Goal: Task Accomplishment & Management: Use online tool/utility

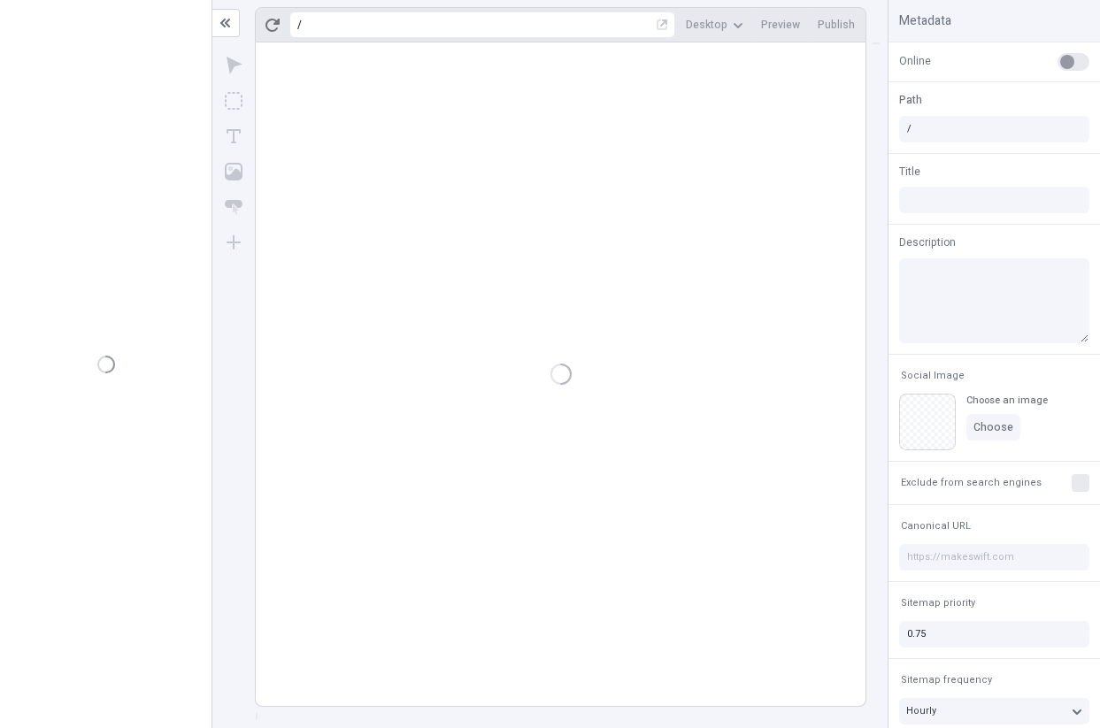
type input "[PERSON_NAME]"
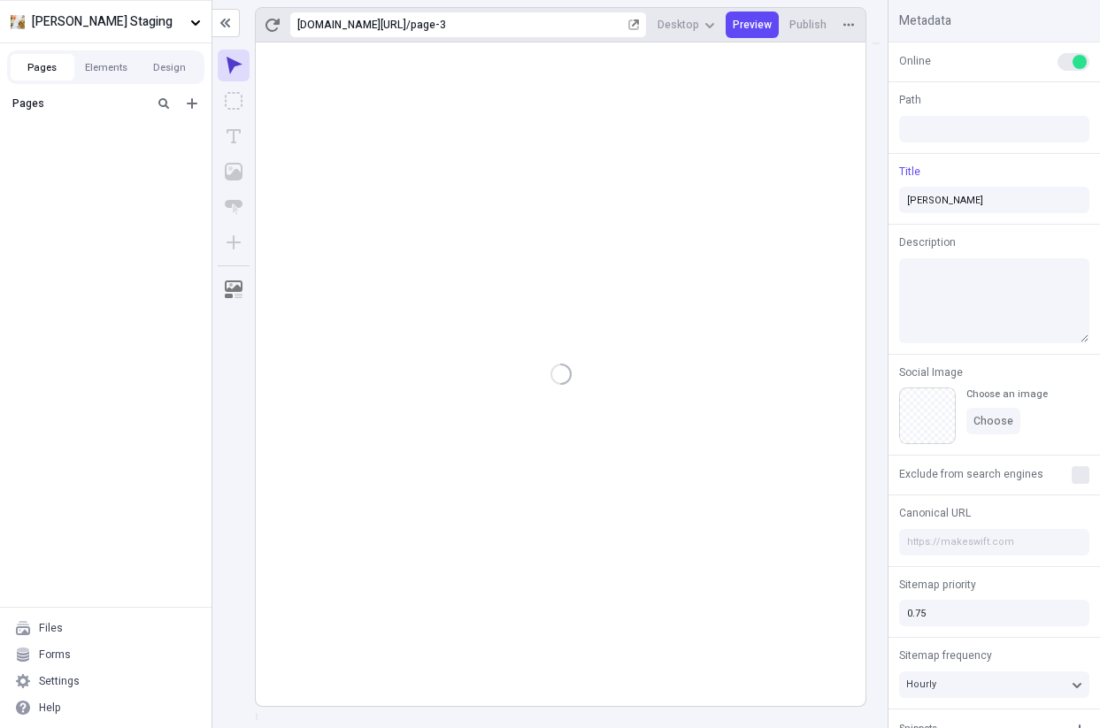
type input "/page-3"
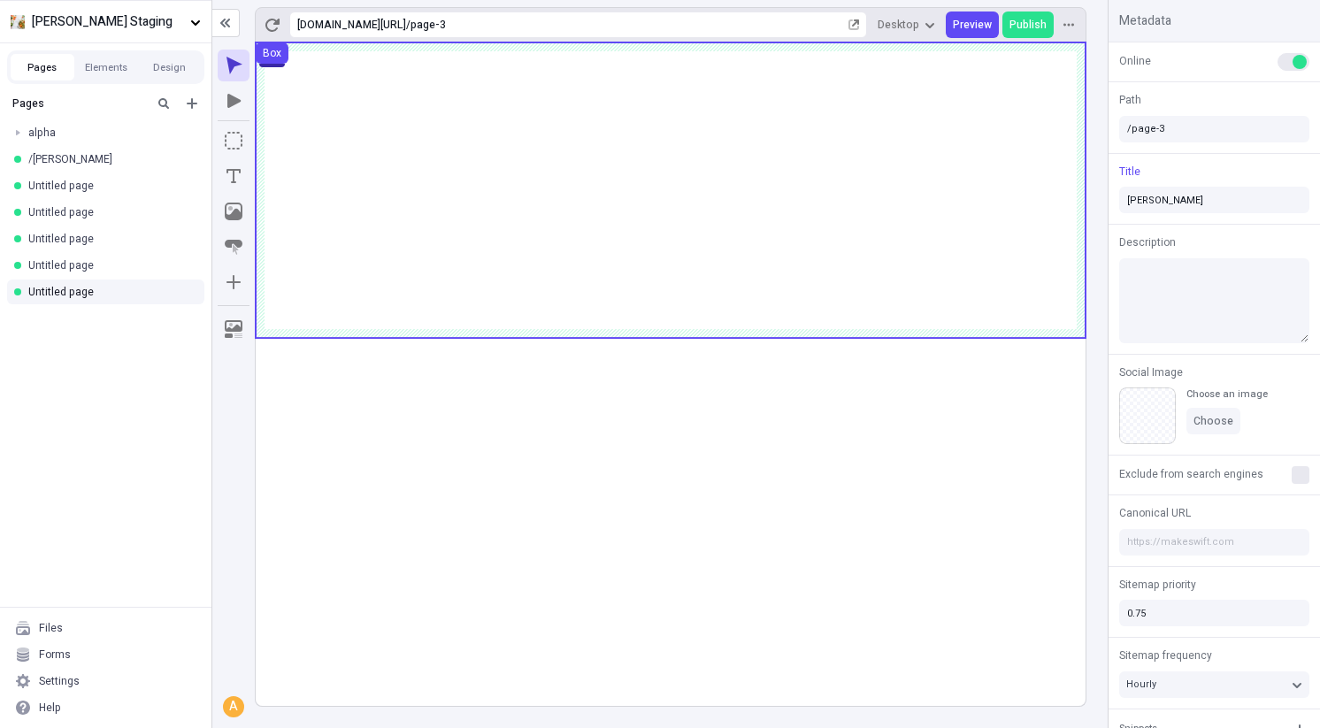
click at [820, 194] on use at bounding box center [671, 190] width 830 height 296
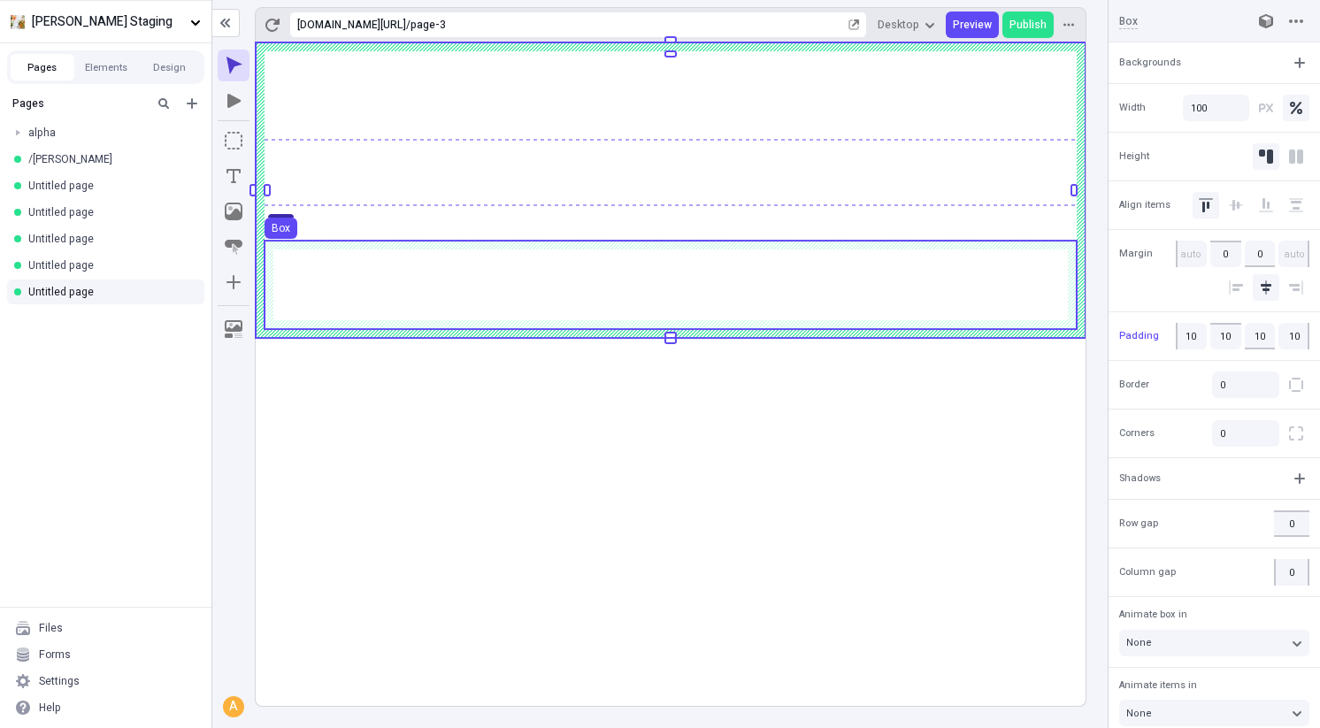
click at [764, 267] on use at bounding box center [671, 285] width 812 height 89
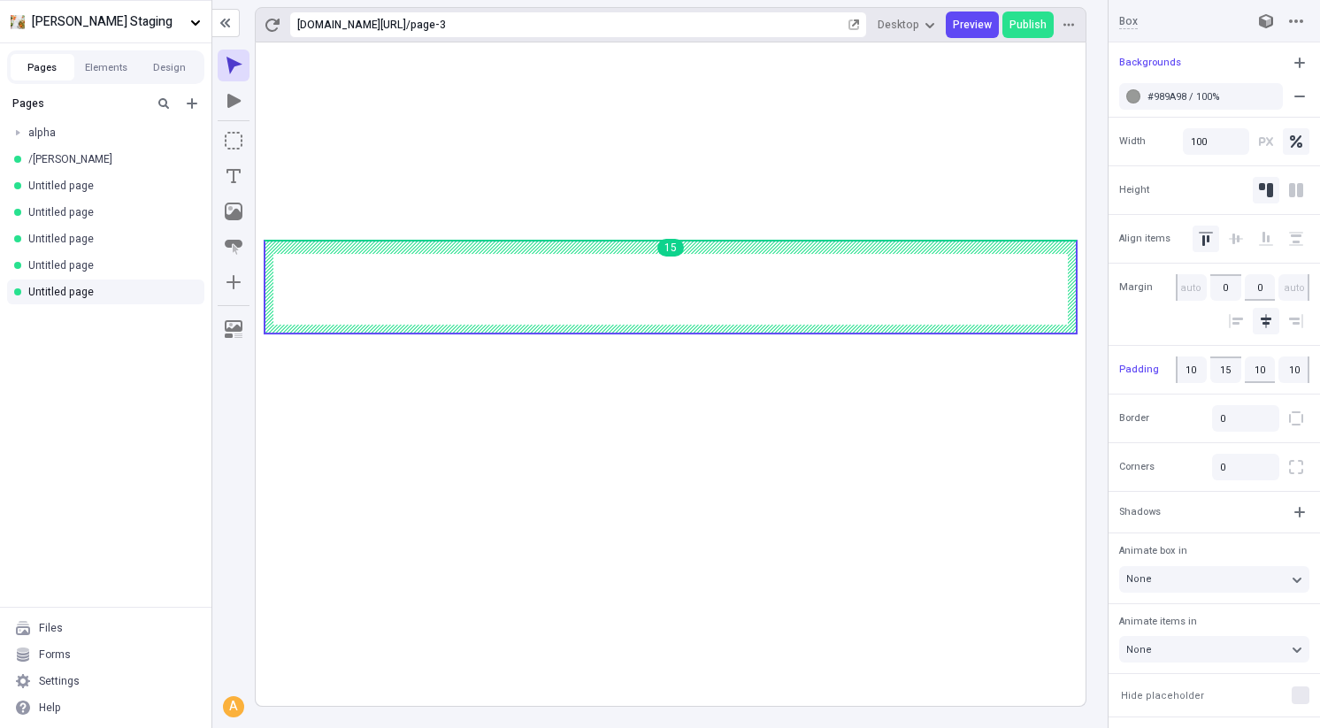
type input "10"
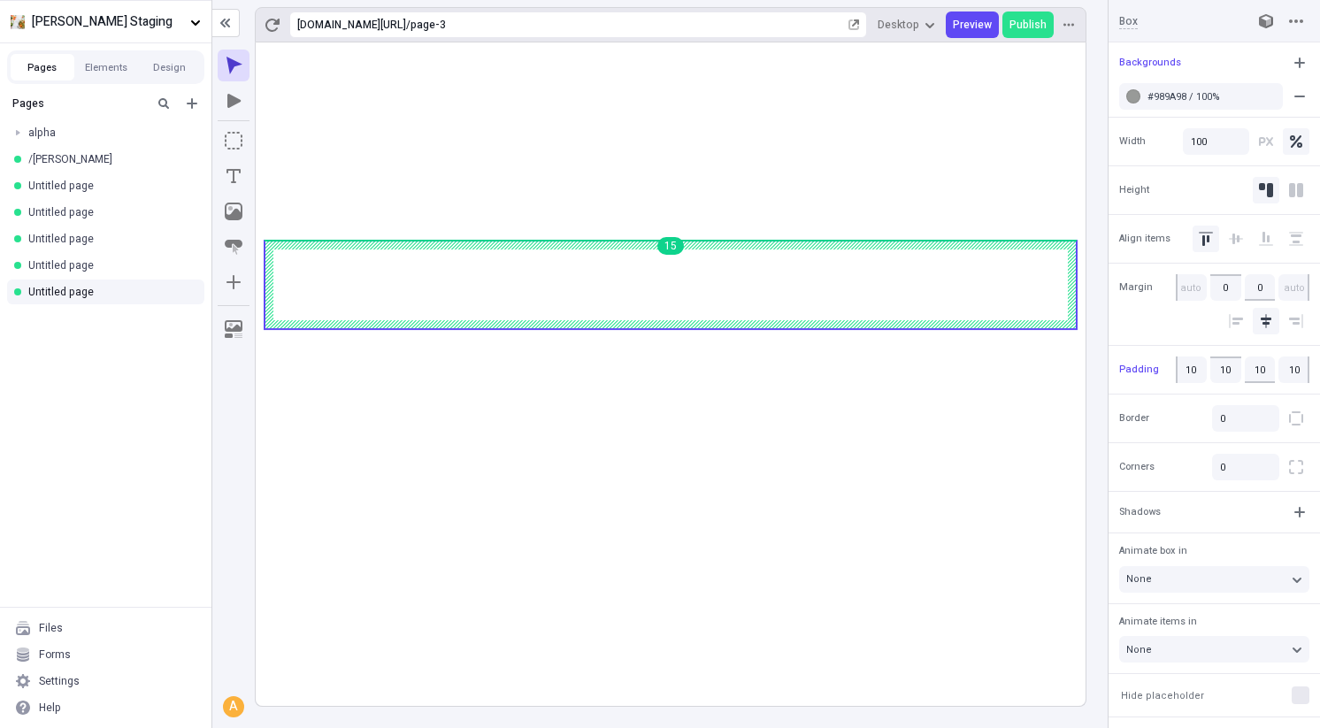
click at [666, 258] on body "[PERSON_NAME] Staging Pages Elements Design Pages alpha /charlie Untitled page …" at bounding box center [660, 364] width 1320 height 728
click at [674, 365] on rect at bounding box center [671, 374] width 830 height 664
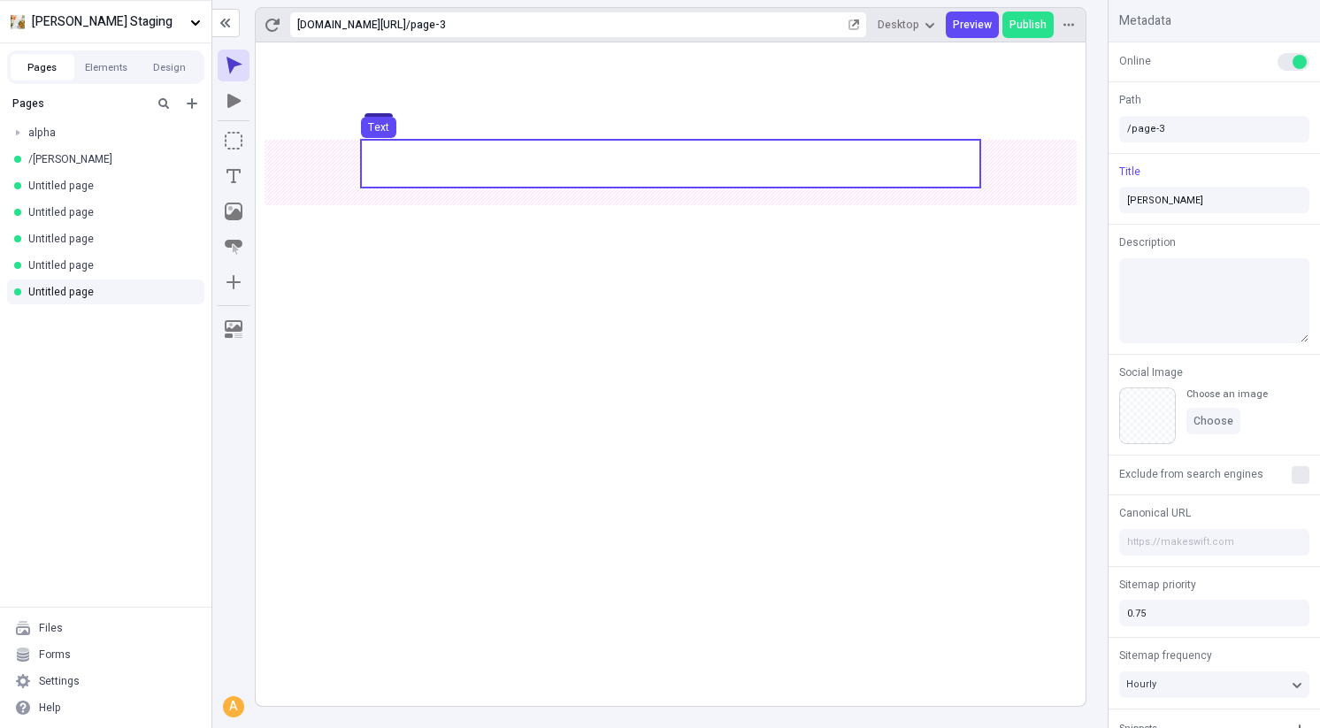
click at [753, 163] on use at bounding box center [671, 164] width 620 height 48
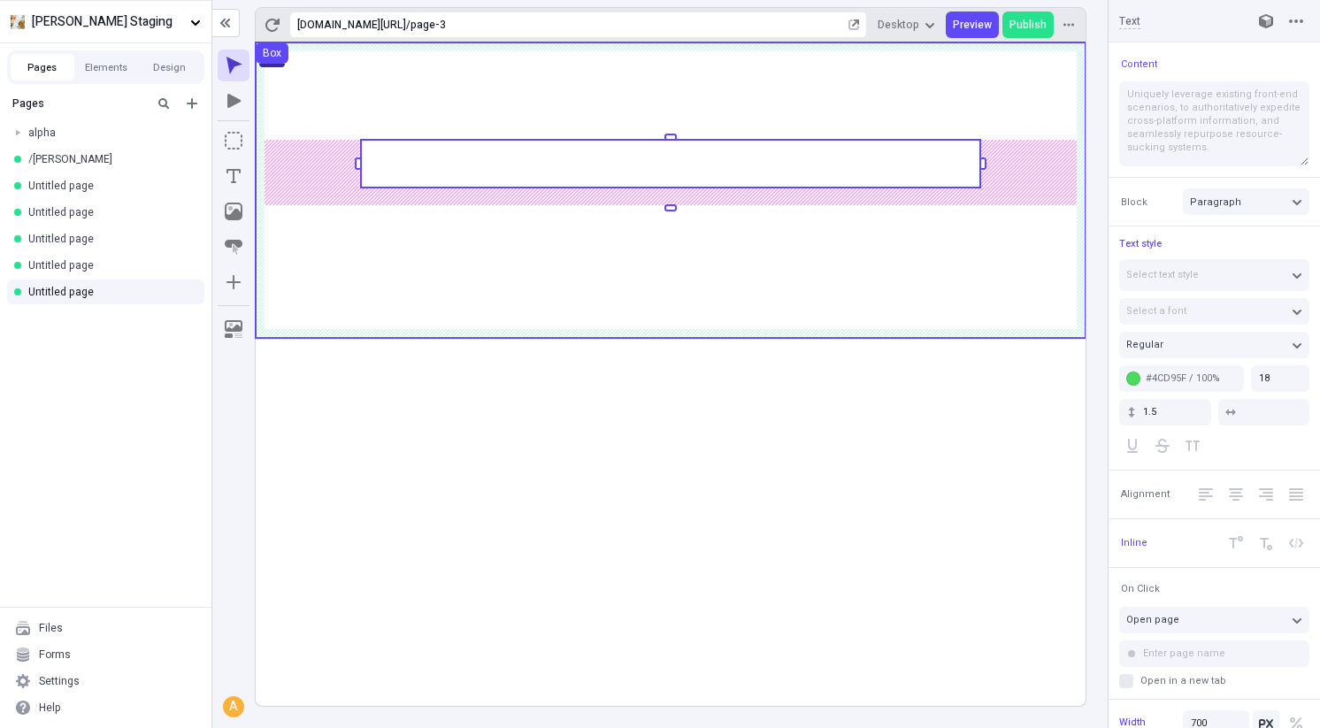
click at [763, 217] on use at bounding box center [671, 190] width 830 height 296
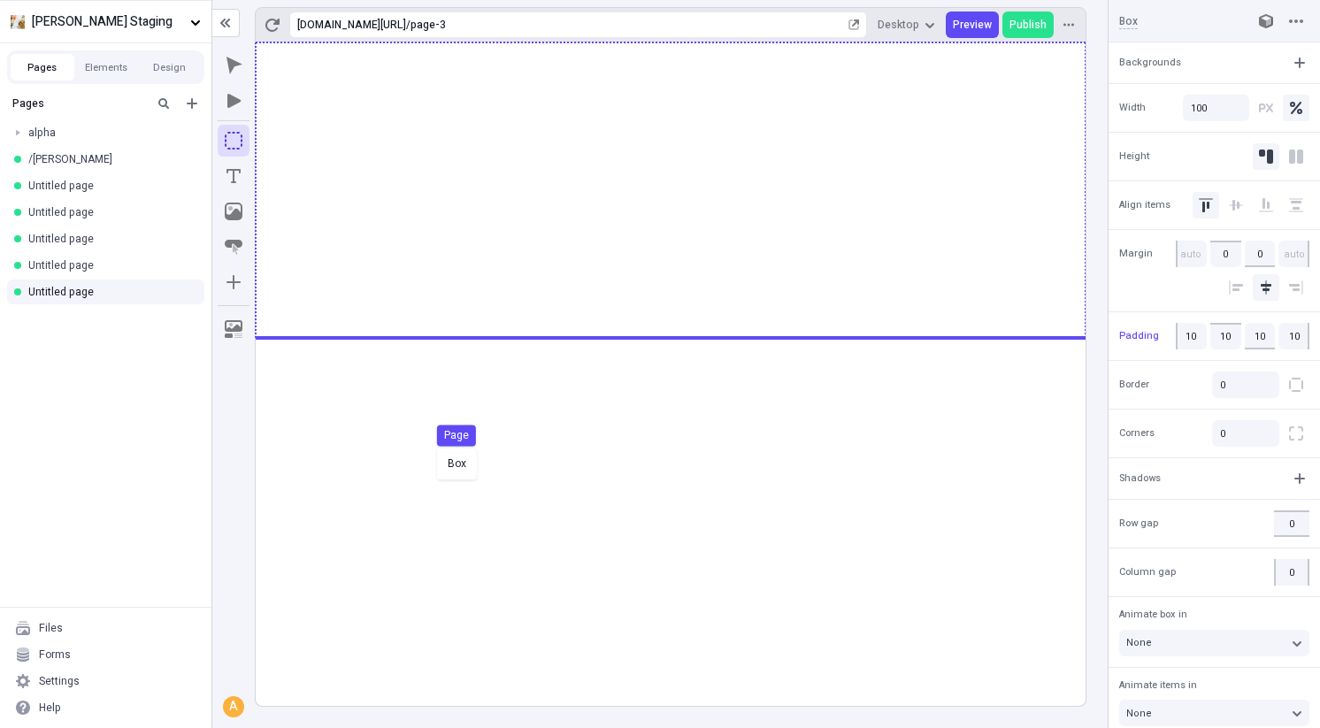
click at [440, 452] on body "[PERSON_NAME] Staging Pages Elements Design Pages alpha /charlie Untitled page …" at bounding box center [660, 364] width 1320 height 728
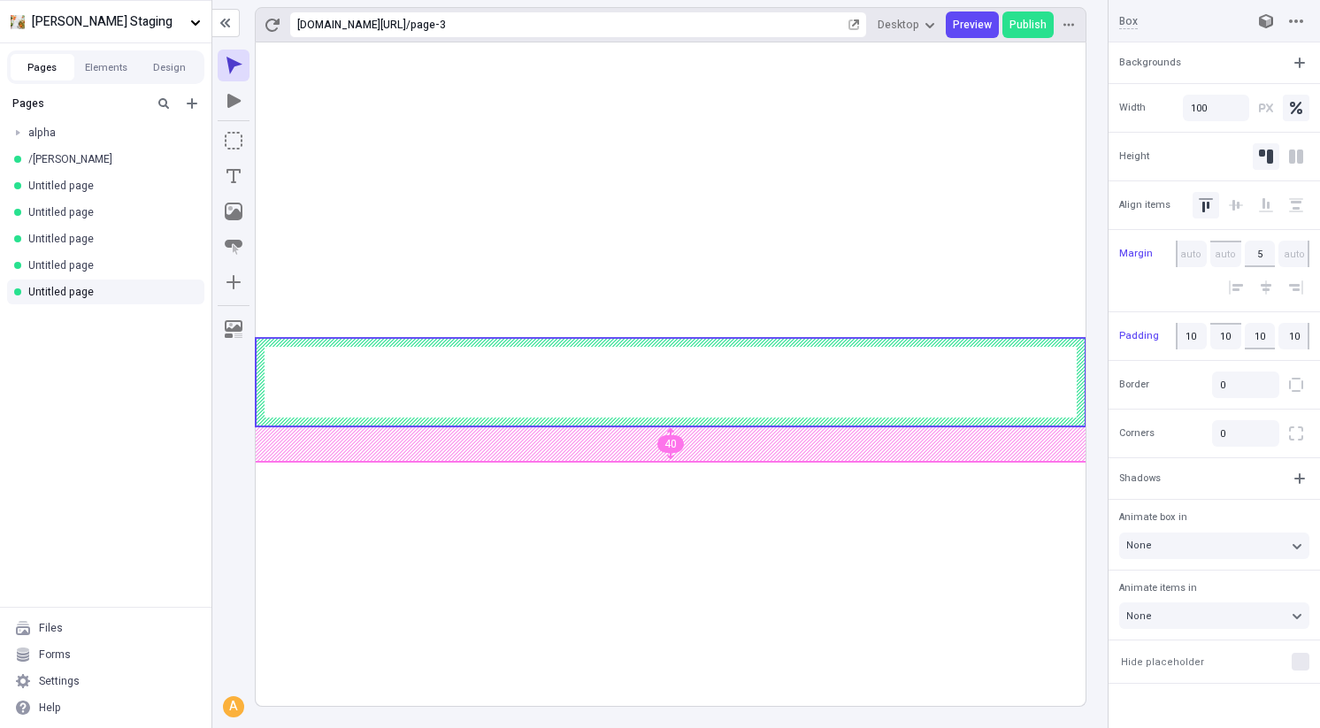
type input "0"
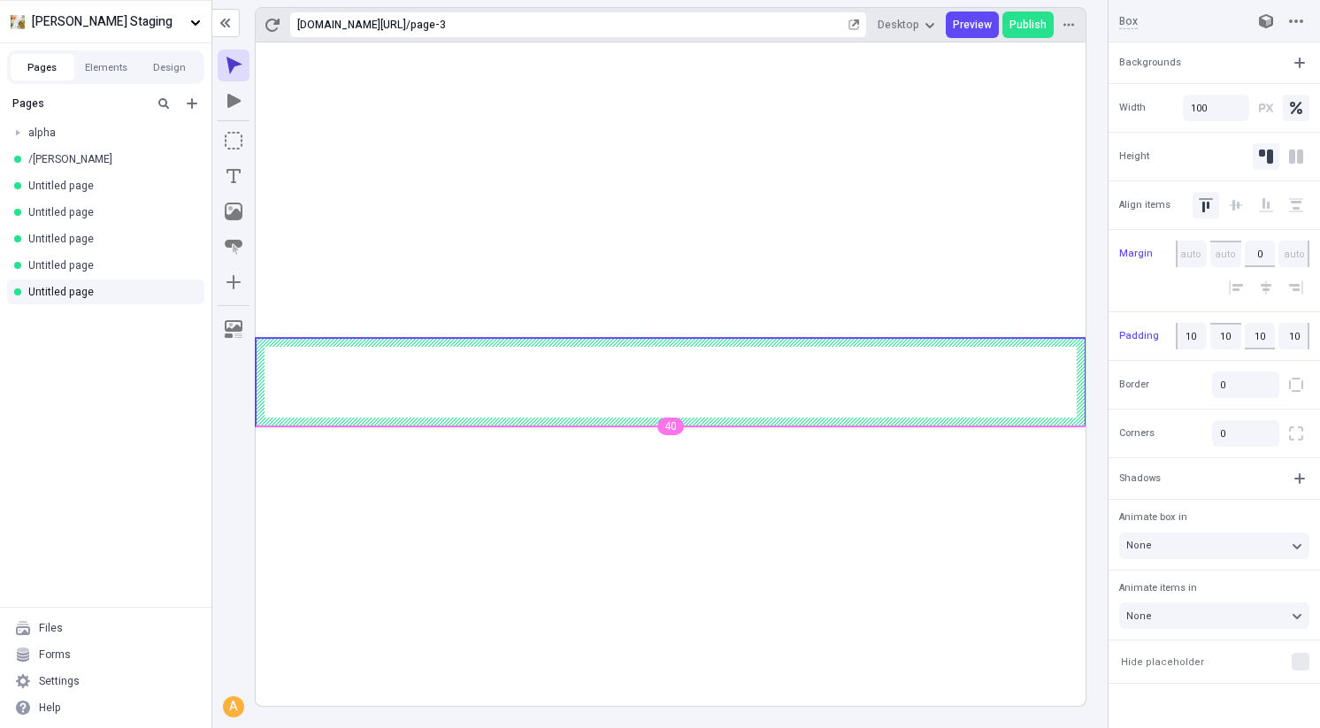
click at [679, 425] on body "[PERSON_NAME] Staging Pages Elements Design Pages alpha /charlie Untitled page …" at bounding box center [660, 364] width 1320 height 728
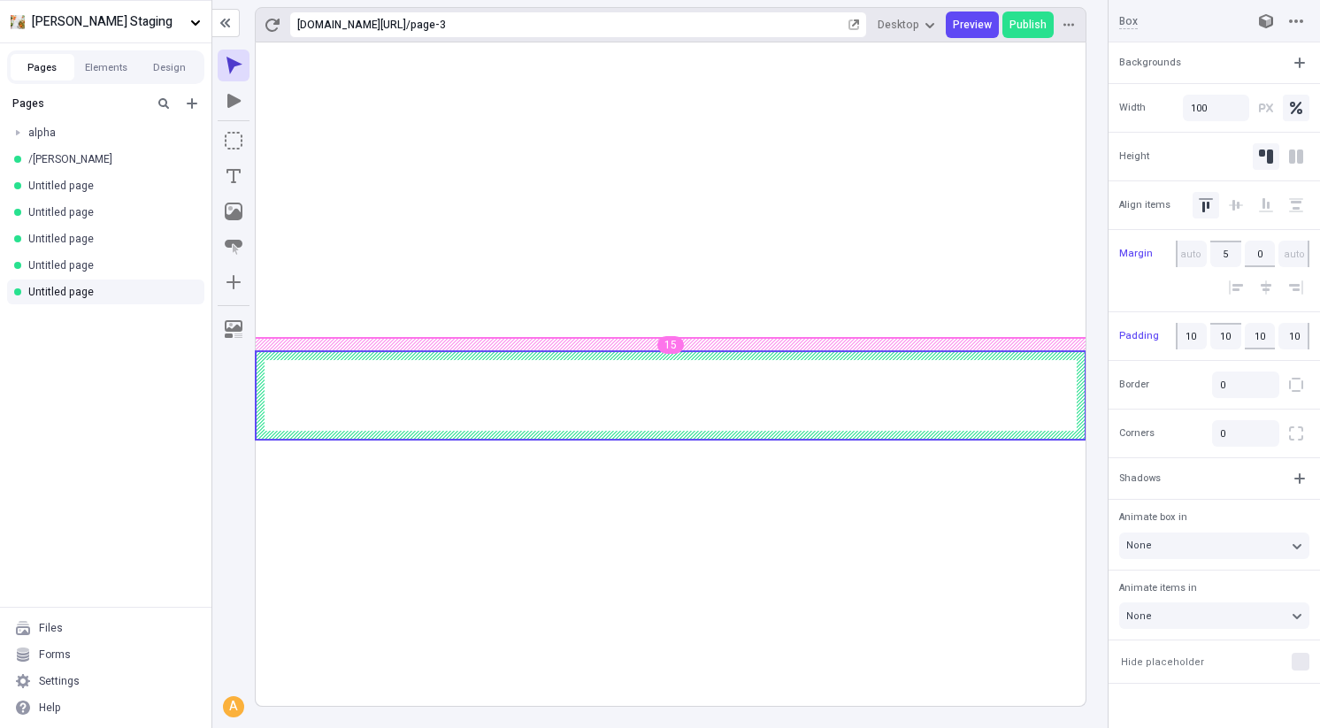
type input "0"
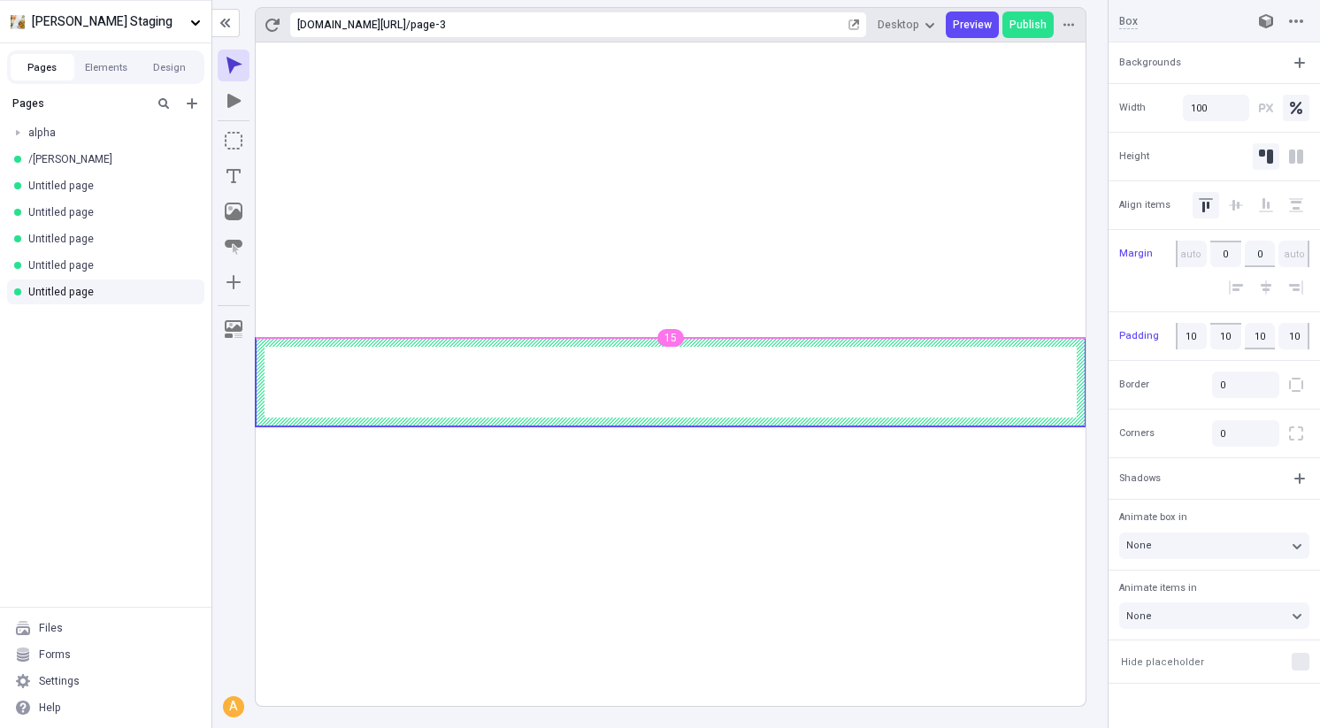
click at [632, 330] on body "[PERSON_NAME] Staging Pages Elements Design Pages alpha /charlie Untitled page …" at bounding box center [660, 364] width 1320 height 728
click at [451, 346] on rect at bounding box center [671, 382] width 830 height 89
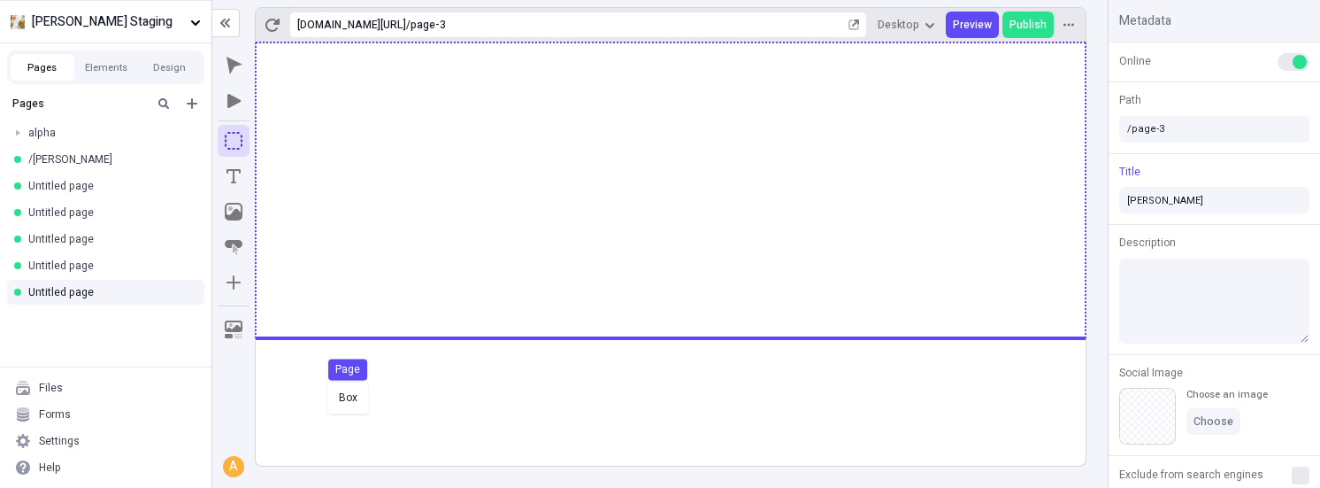
click at [325, 379] on body "[PERSON_NAME] Staging Pages Elements Design Pages alpha /charlie Untitled page …" at bounding box center [660, 244] width 1320 height 488
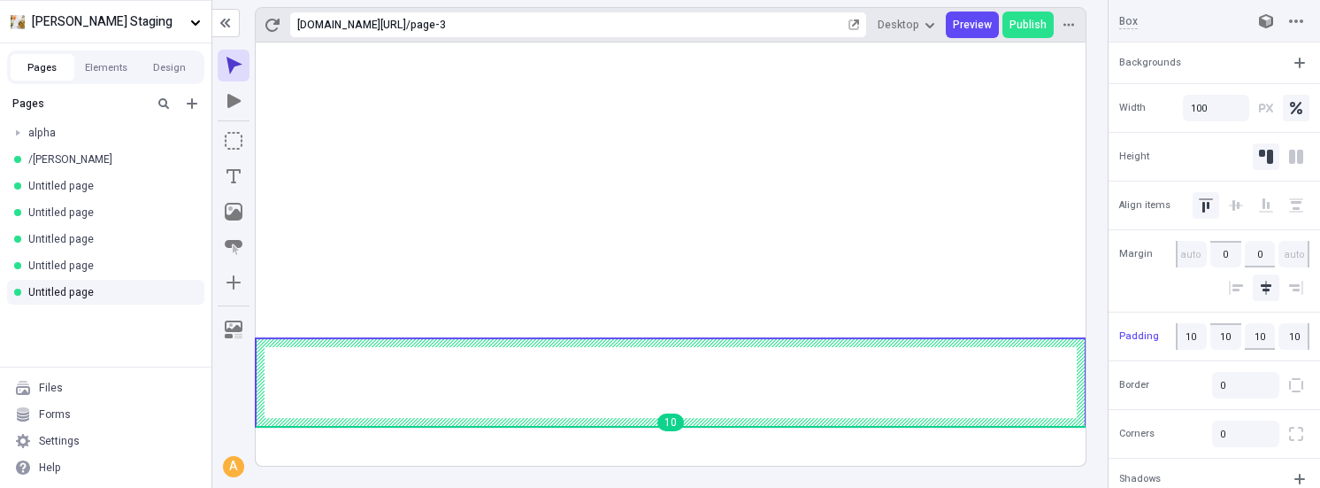
click at [660, 424] on body "[PERSON_NAME] Staging Pages Elements Design Pages alpha /charlie Untitled page …" at bounding box center [660, 244] width 1320 height 488
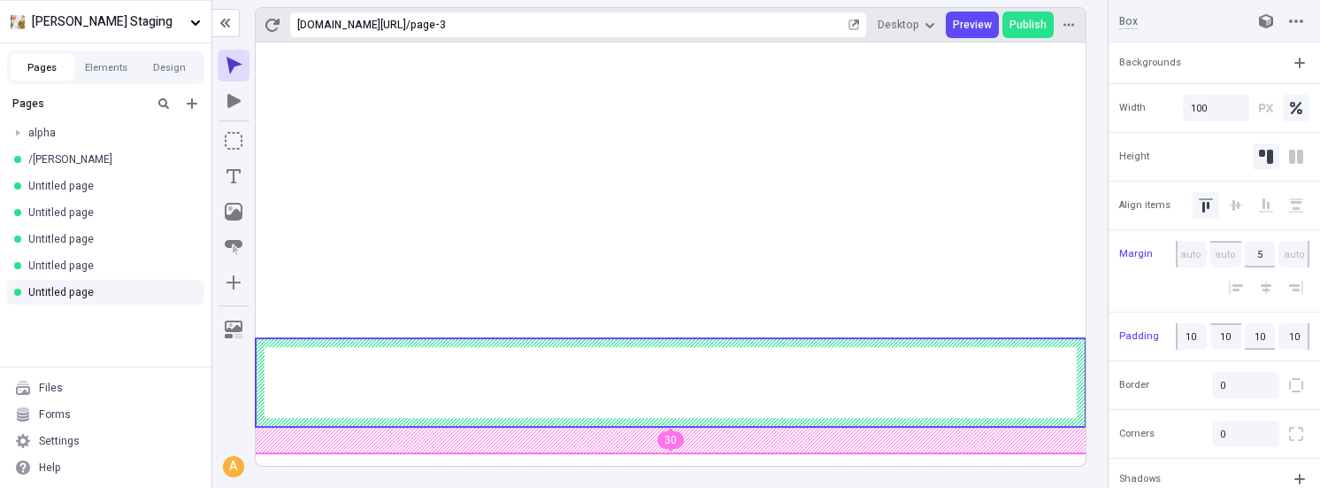
type input "0"
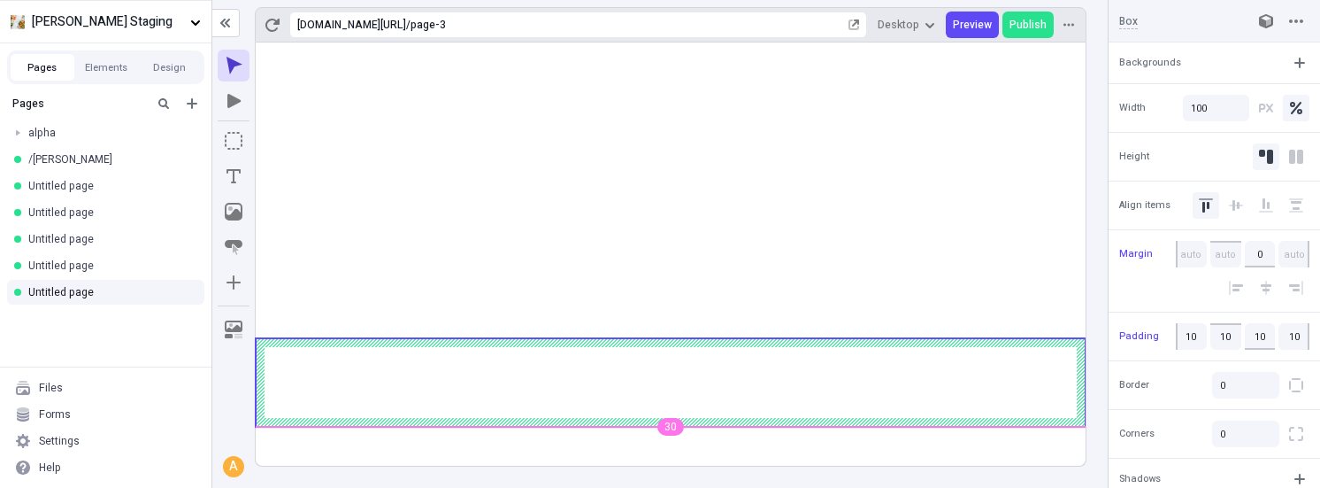
click at [688, 396] on body "[PERSON_NAME] Staging Pages Elements Design Pages alpha /charlie Untitled page …" at bounding box center [660, 244] width 1320 height 488
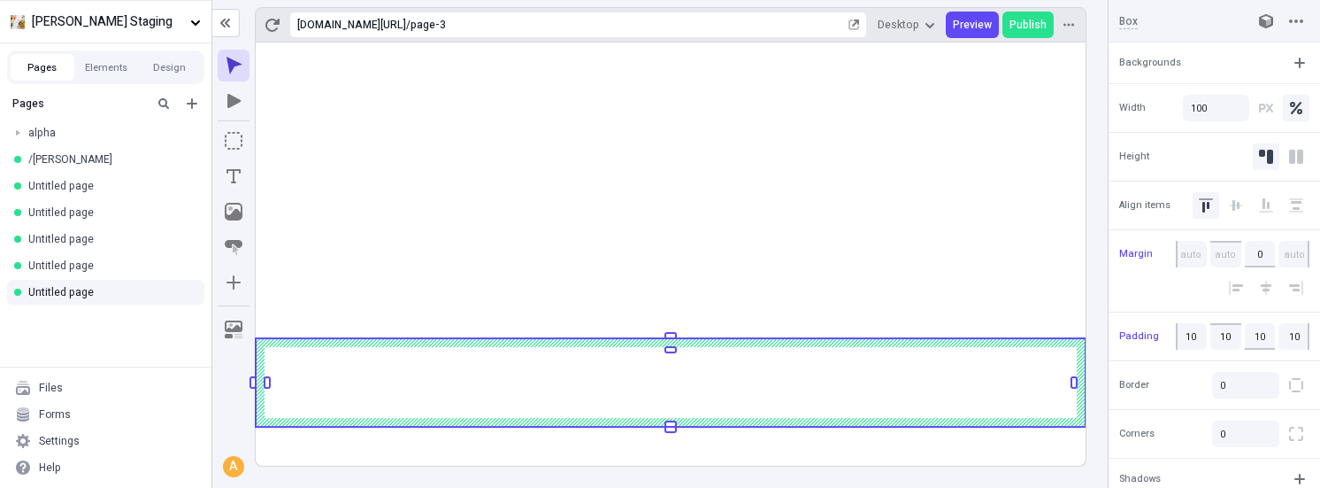
click at [688, 396] on rect at bounding box center [671, 382] width 830 height 89
